Goal: Information Seeking & Learning: Learn about a topic

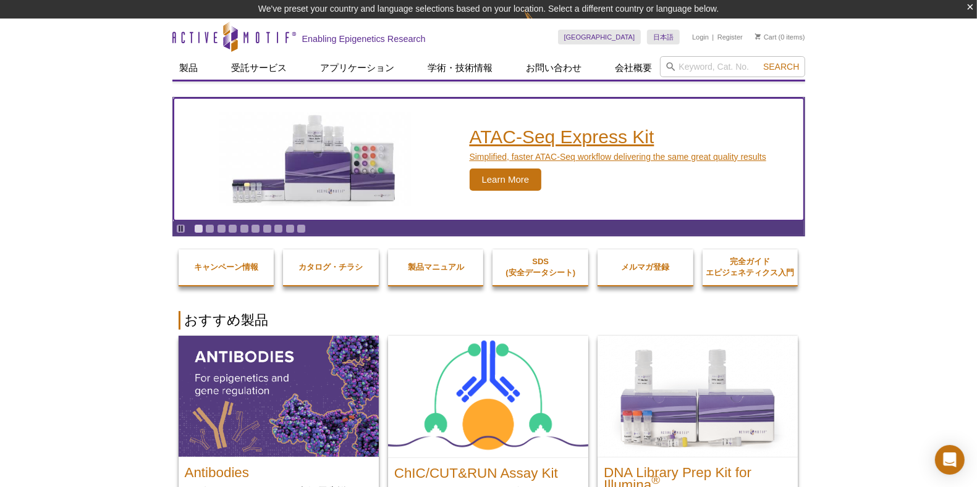
click at [571, 135] on h2 "ATAC-Seq Express Kit" at bounding box center [617, 137] width 297 height 19
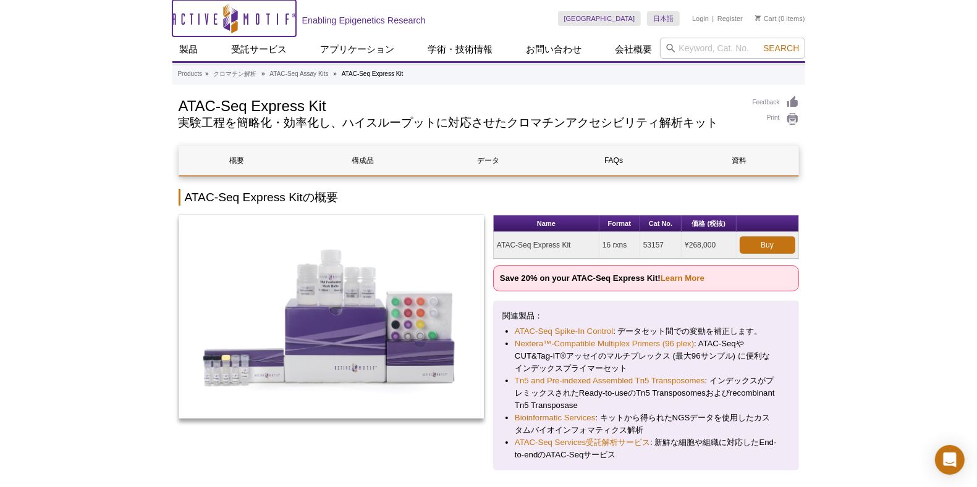
click at [219, 13] on icon "Active Motif Logo" at bounding box center [234, 18] width 124 height 30
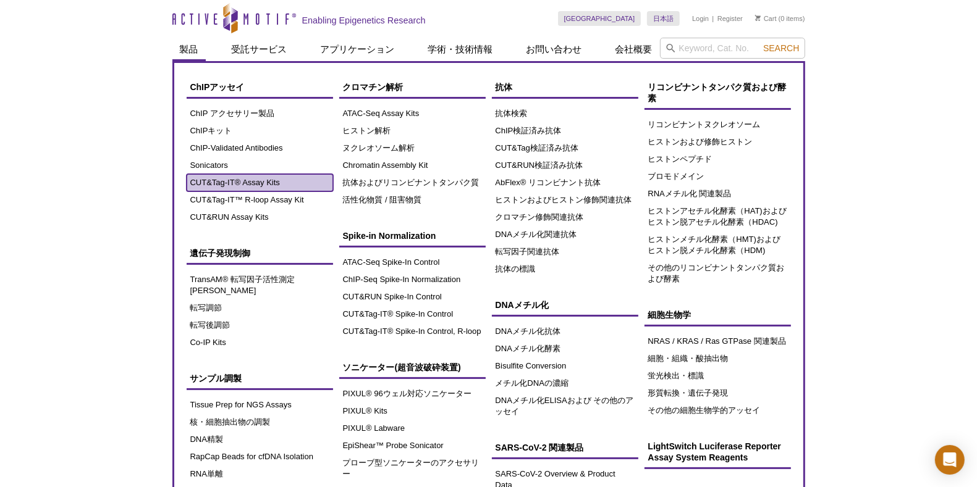
click at [244, 186] on link "CUT&Tag-IT® Assay Kits" at bounding box center [260, 182] width 146 height 17
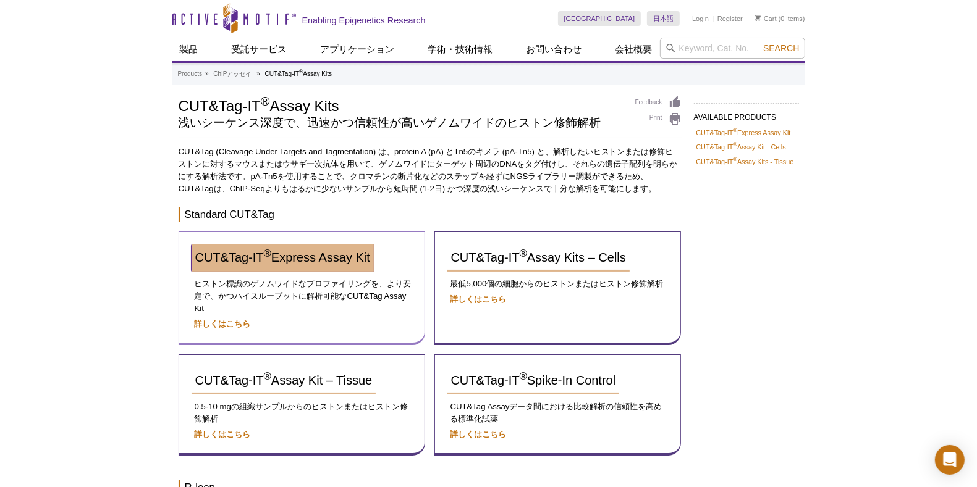
click at [267, 259] on span "CUT&Tag-IT ® Express Assay Kit" at bounding box center [282, 258] width 175 height 14
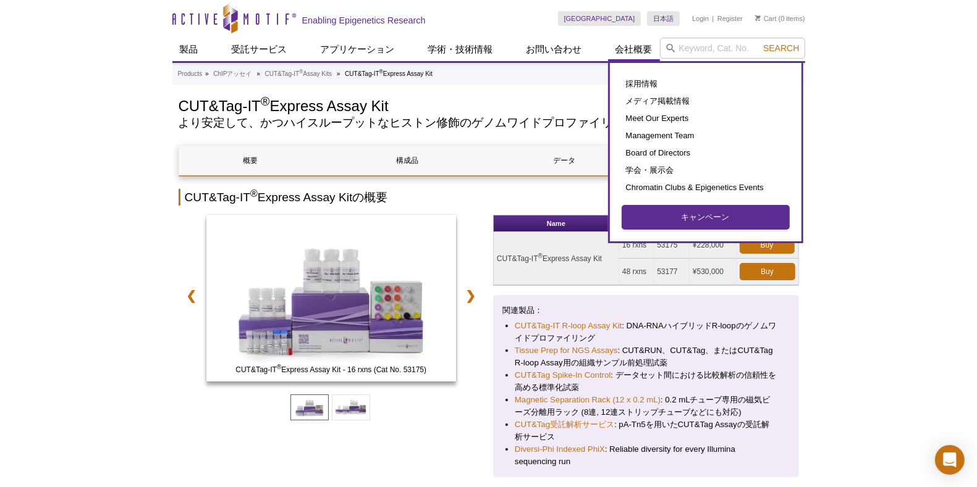
click at [690, 217] on link "キャンペーン" at bounding box center [705, 217] width 167 height 23
